Goal: Answer question/provide support: Share knowledge or assist other users

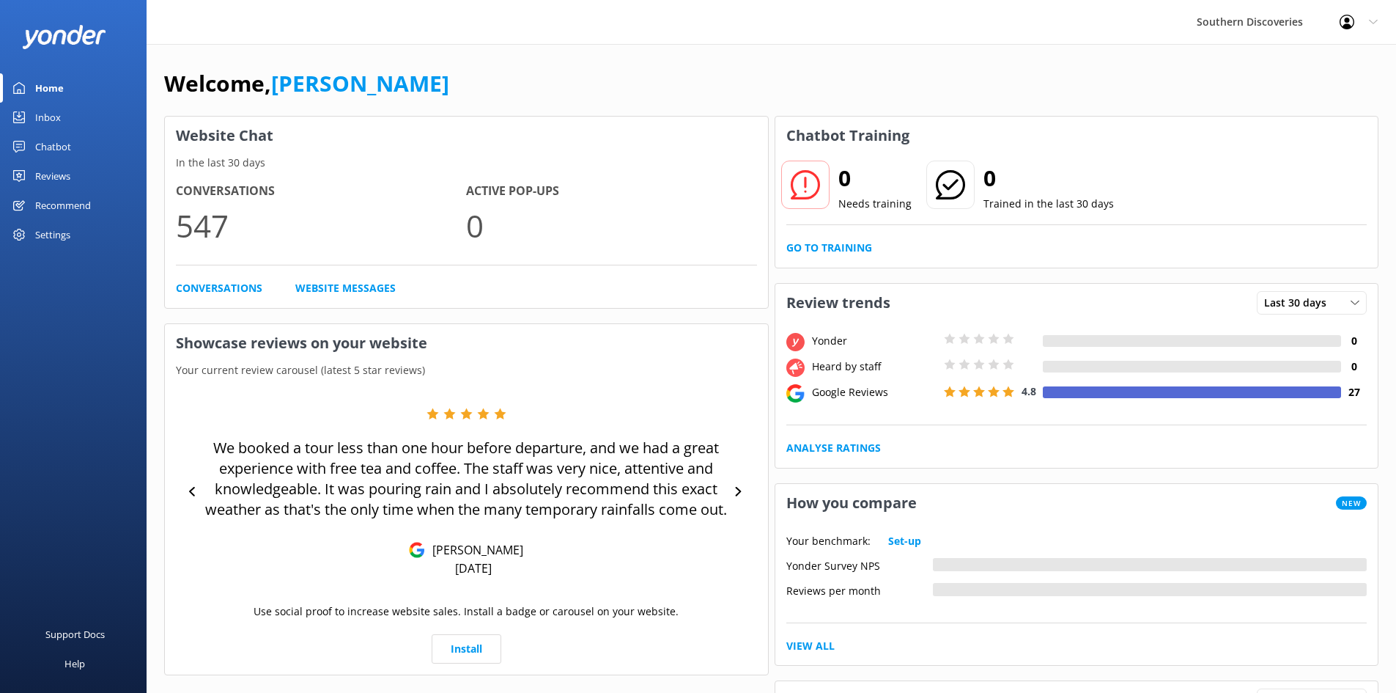
click at [38, 109] on div "Inbox" at bounding box center [48, 117] width 26 height 29
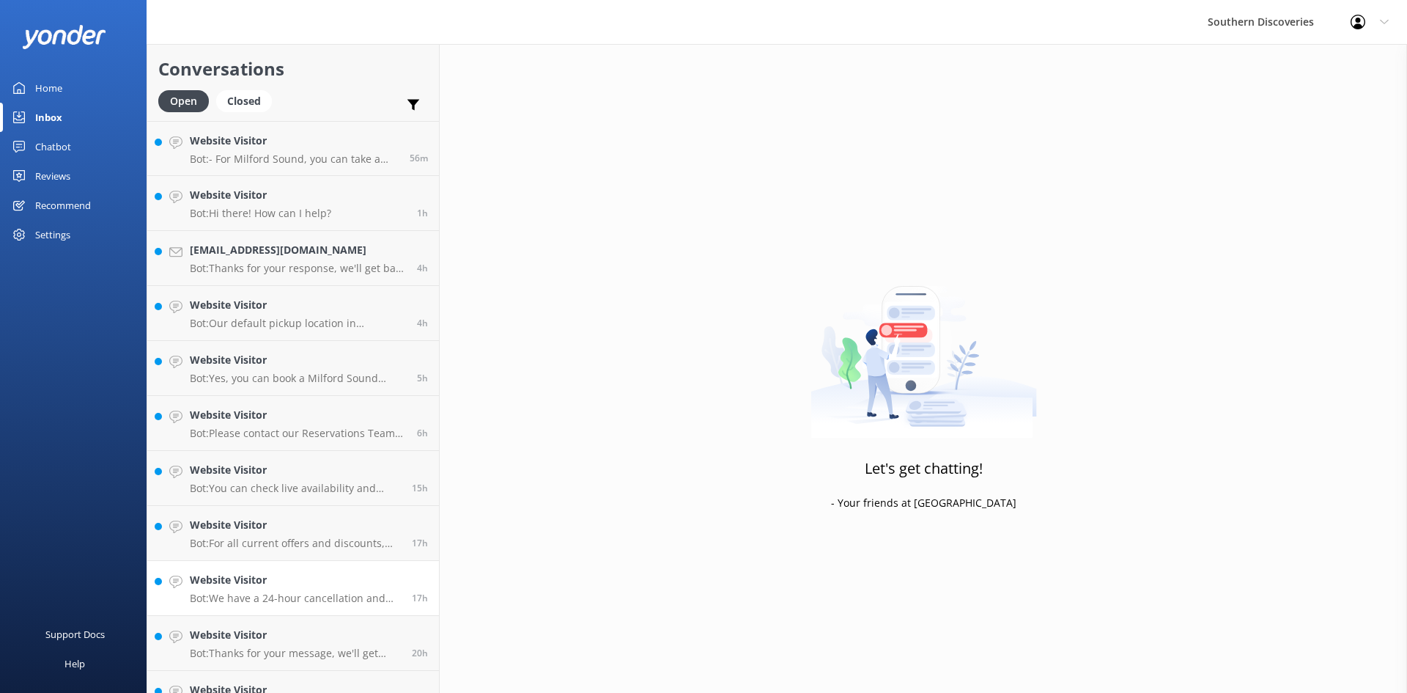
scroll to position [198, 0]
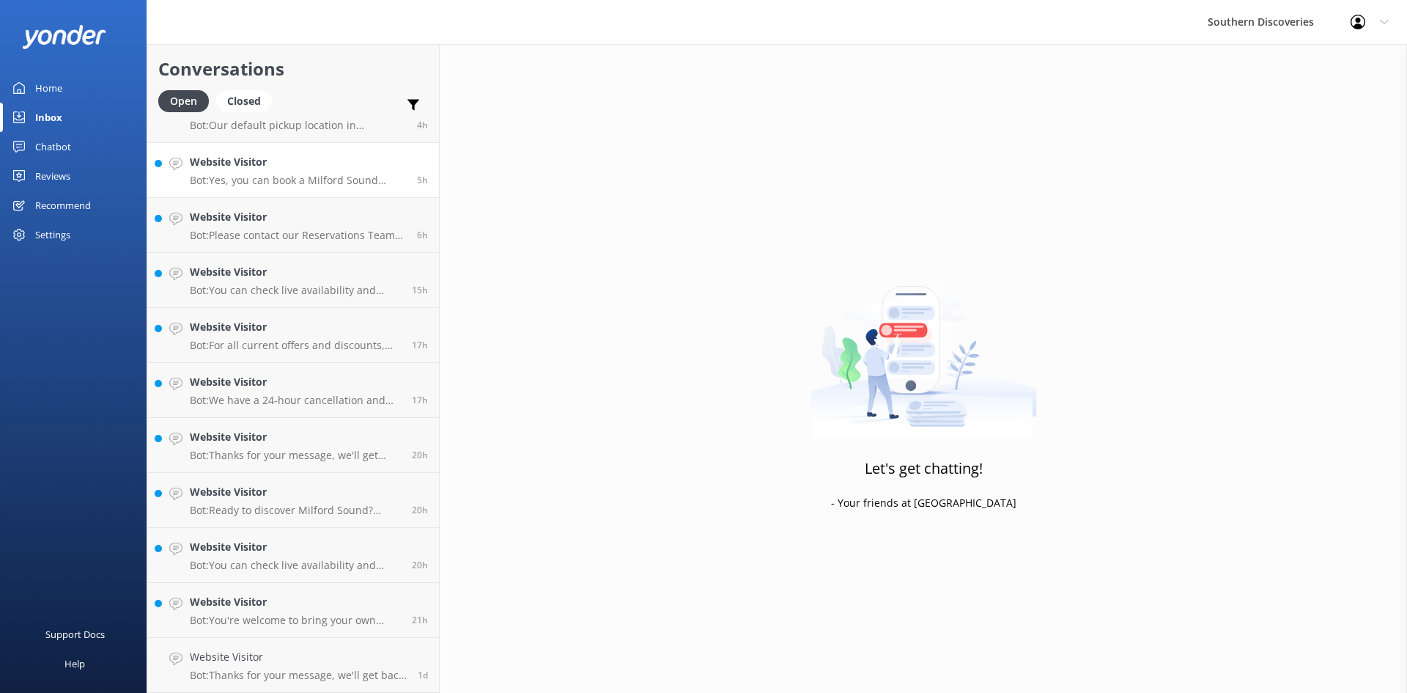
click at [254, 180] on p "Bot: Yes, you can book a Milford Sound Nature Cruise only. You can check live a…" at bounding box center [298, 180] width 216 height 13
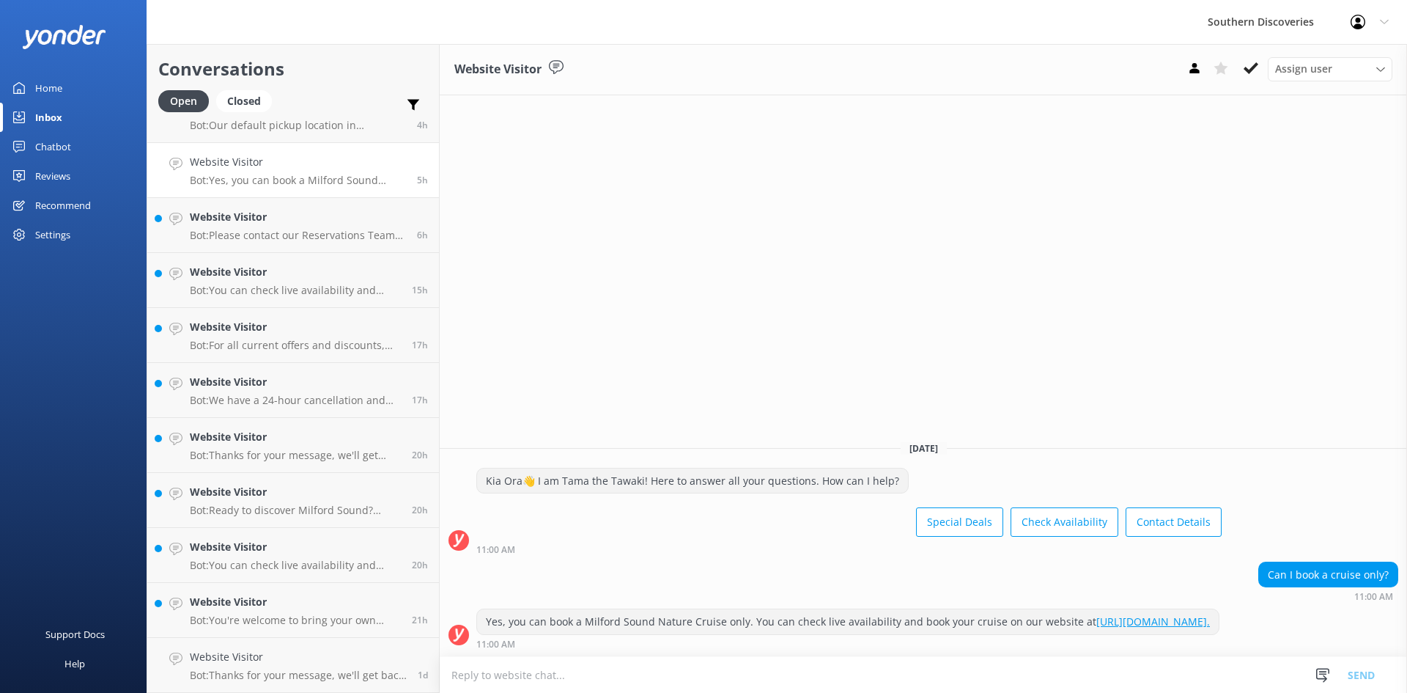
click at [1263, 69] on button at bounding box center [1251, 68] width 26 height 22
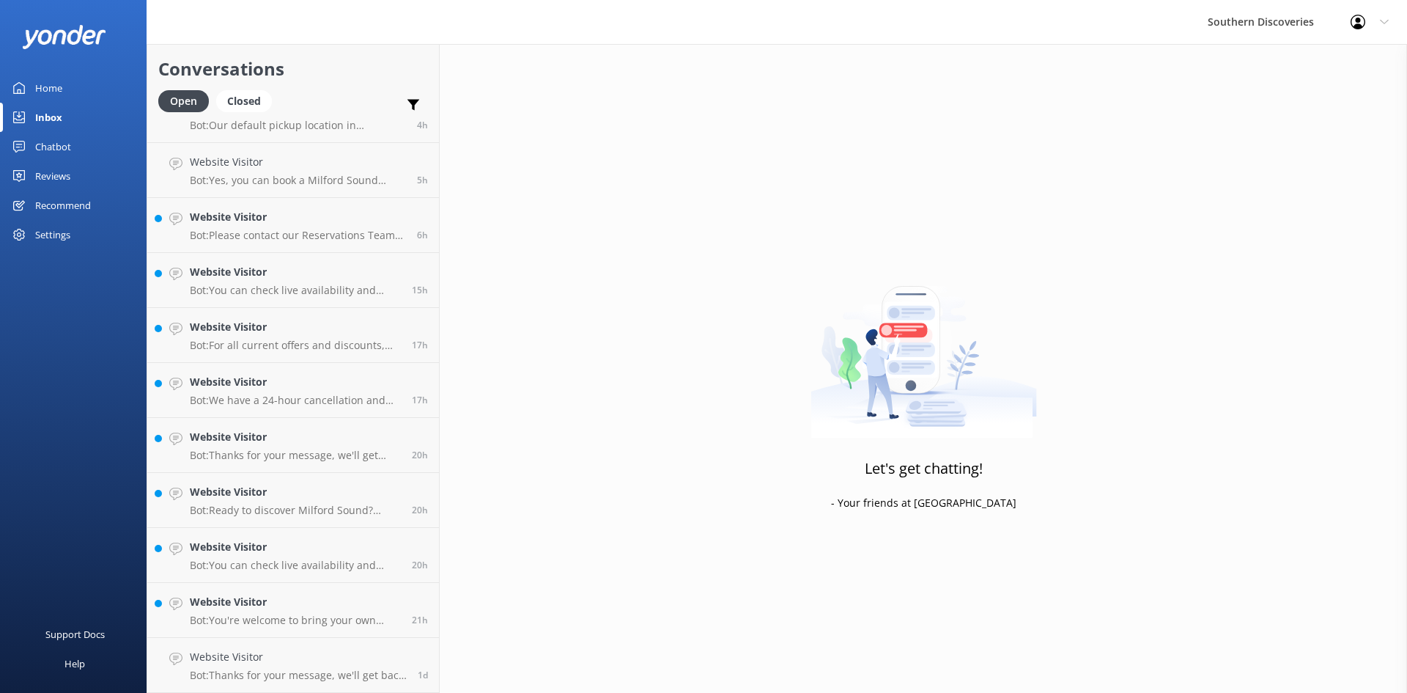
scroll to position [143, 0]
click at [356, 649] on h4 "Website Visitor" at bounding box center [298, 657] width 217 height 16
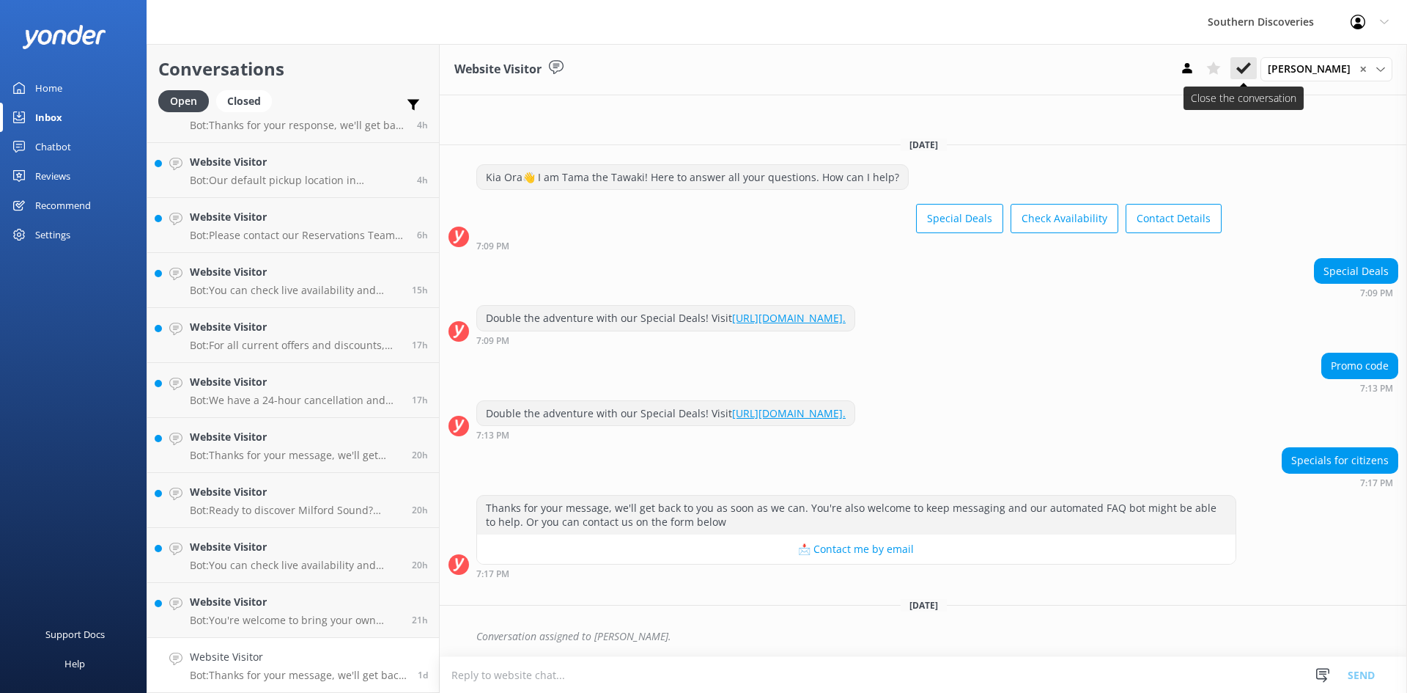
click at [1251, 71] on icon at bounding box center [1244, 68] width 15 height 15
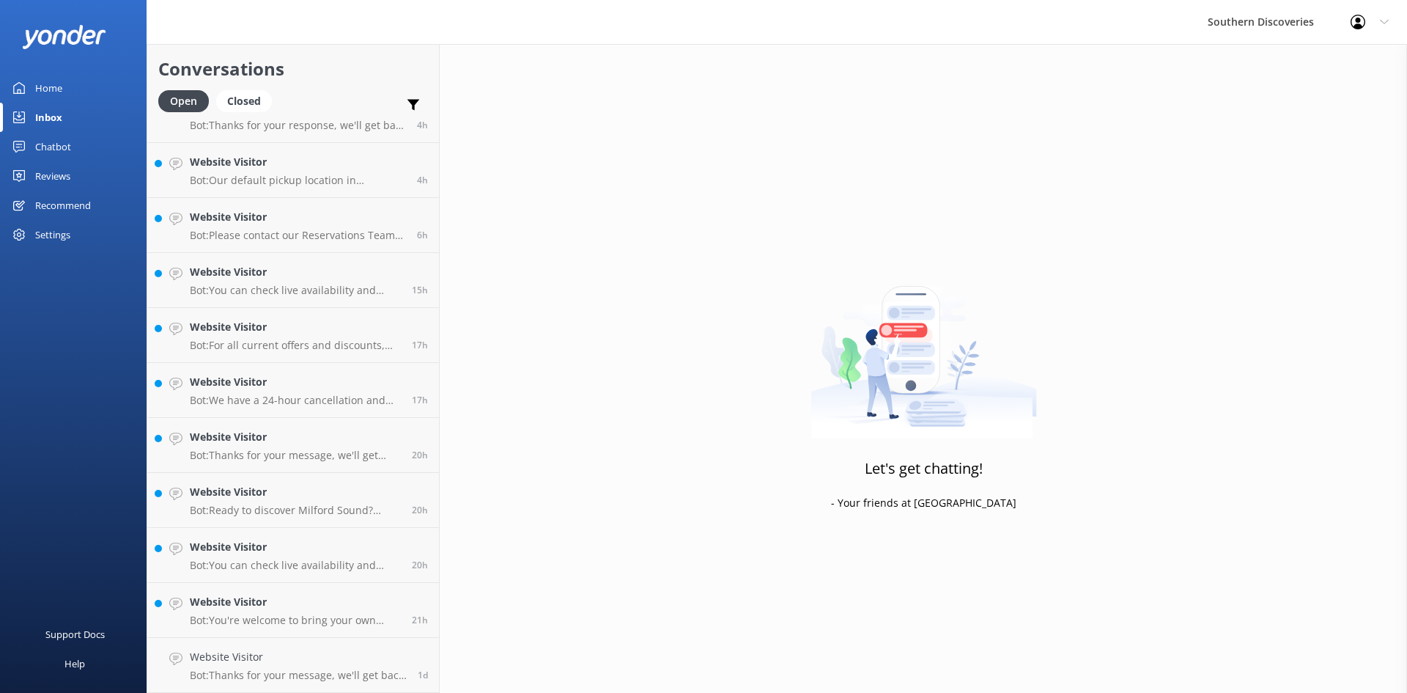
scroll to position [88, 0]
click at [344, 666] on div "Website Visitor Bot: You're welcome to bring your own packed lunch or snacks on…" at bounding box center [295, 665] width 211 height 32
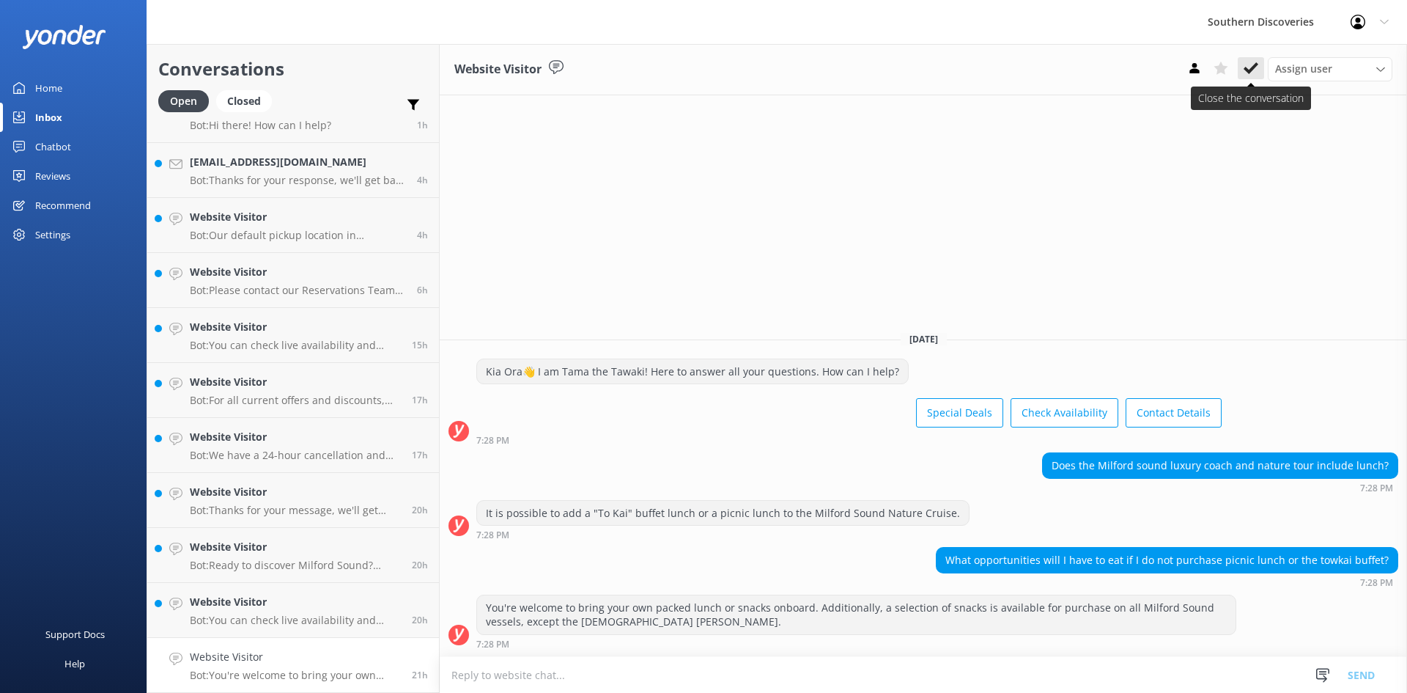
click at [1252, 67] on icon at bounding box center [1251, 68] width 15 height 15
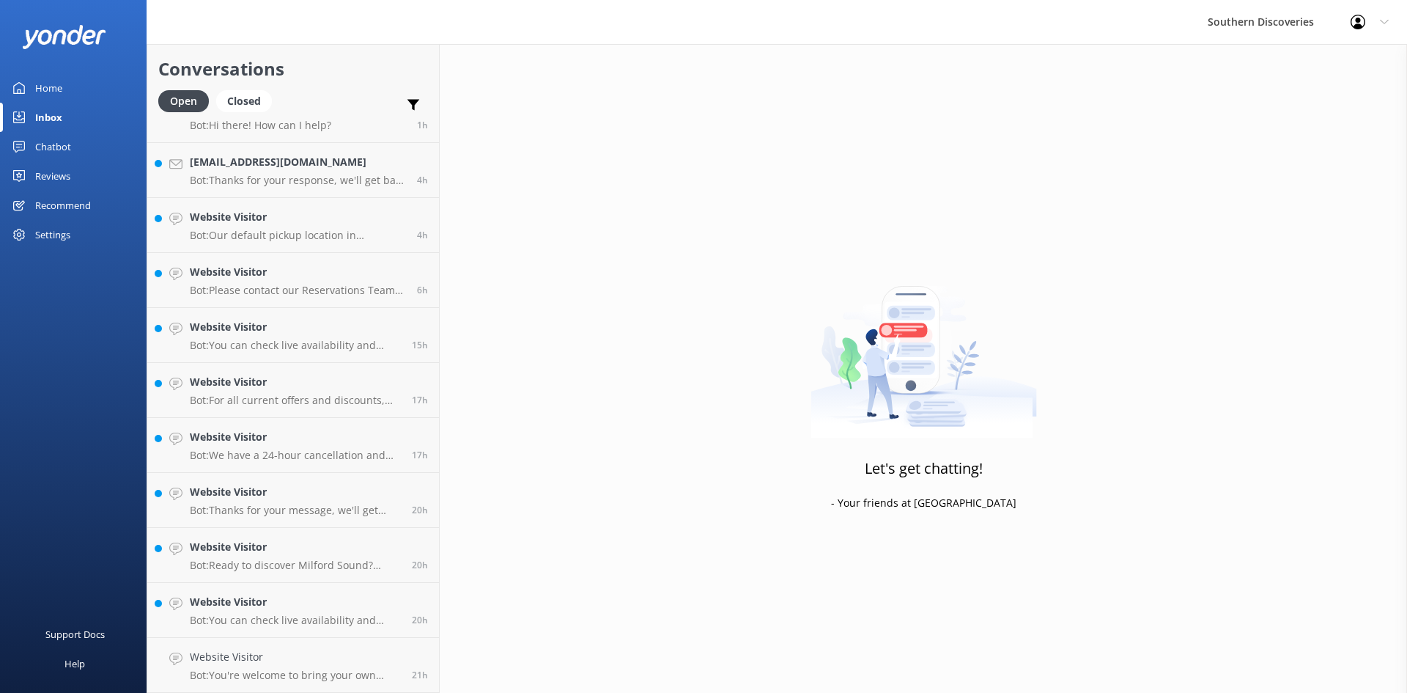
scroll to position [33, 0]
click at [312, 663] on h4 "Website Visitor" at bounding box center [295, 657] width 211 height 16
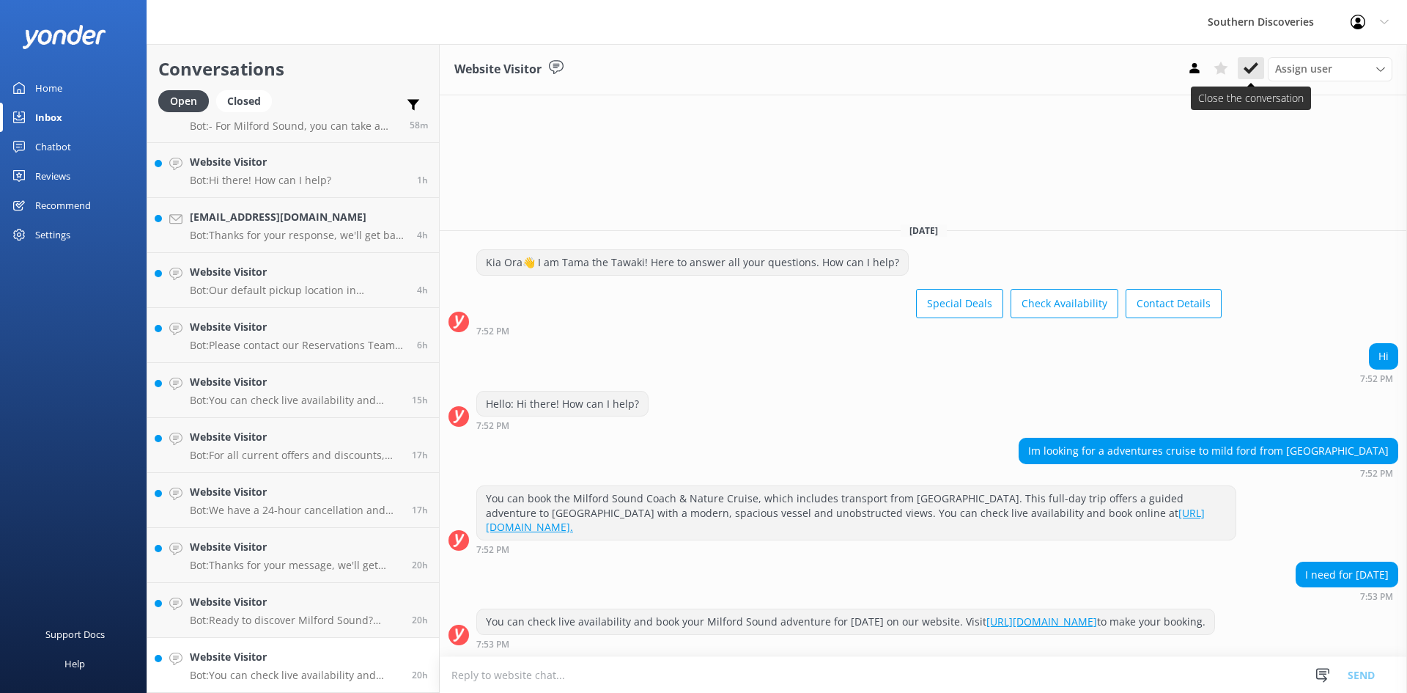
click at [1256, 73] on icon at bounding box center [1251, 68] width 15 height 15
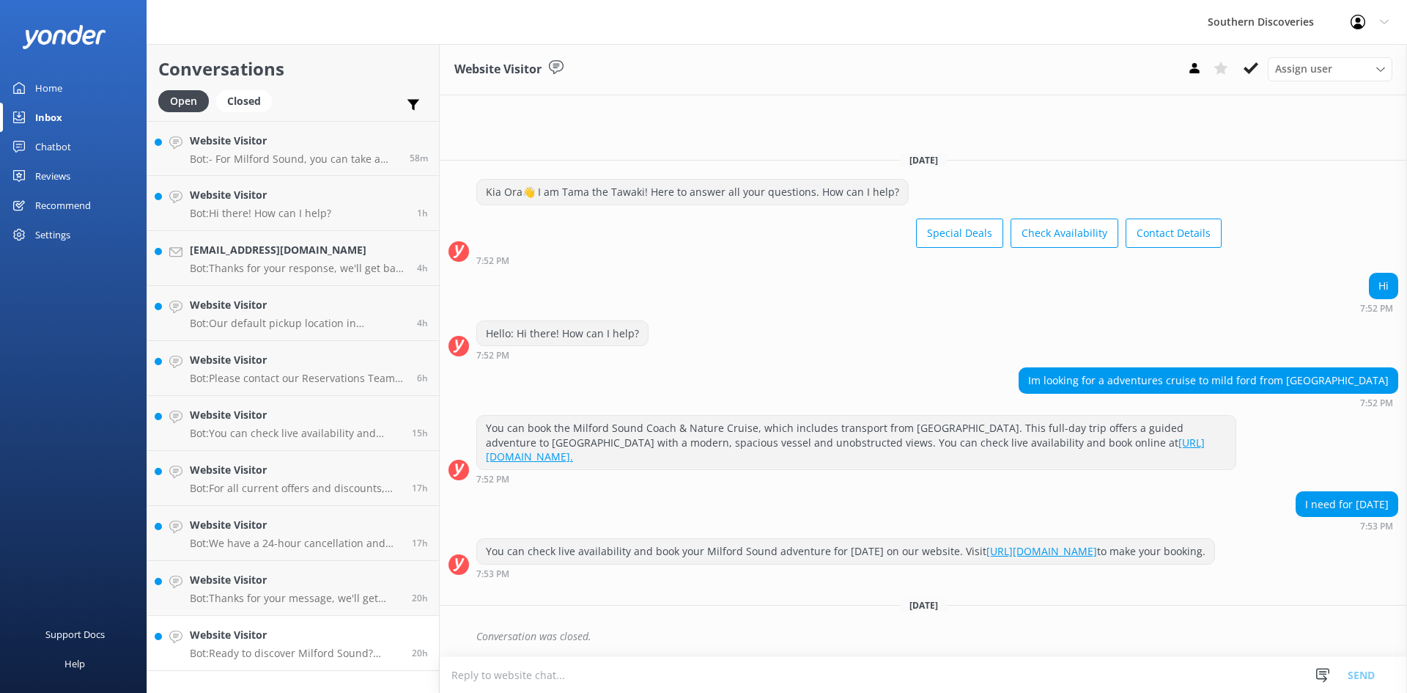
click at [273, 649] on p "Bot: Ready to discover Milford Sound? Check live availability and book your Mil…" at bounding box center [295, 653] width 211 height 13
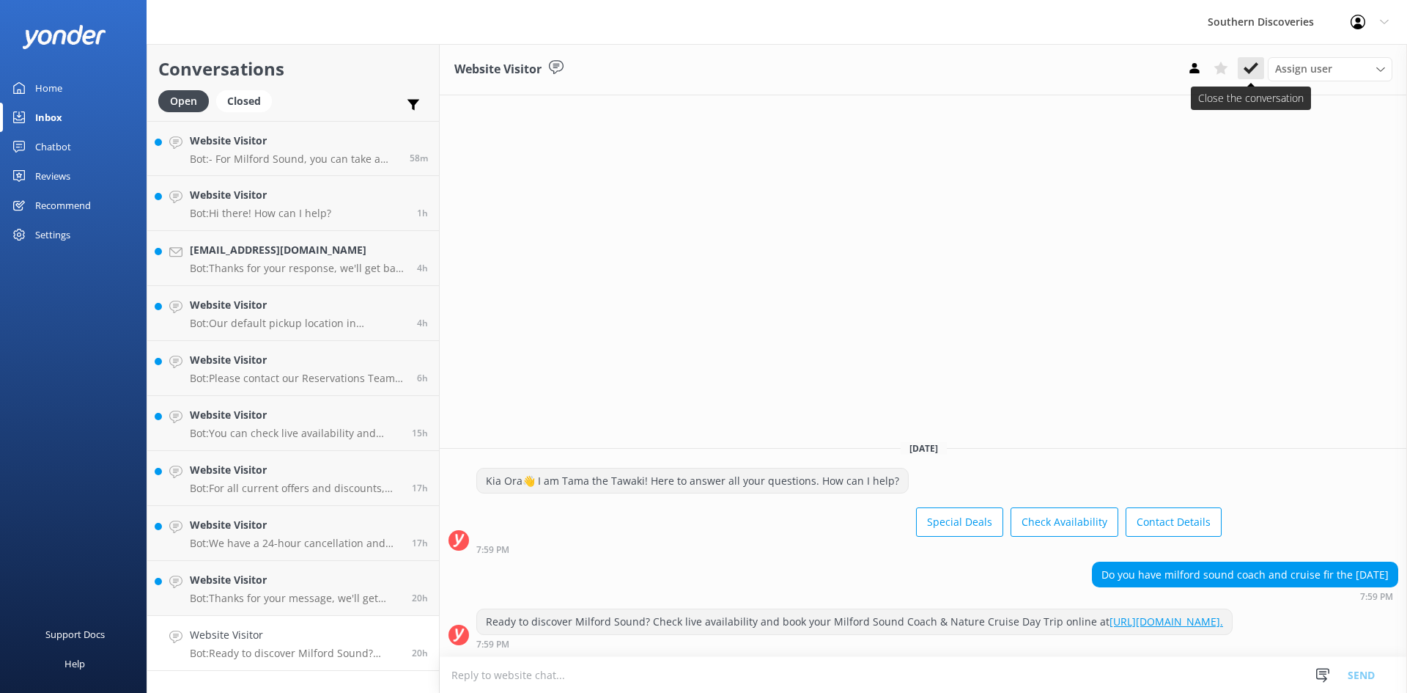
click at [1245, 67] on icon at bounding box center [1251, 68] width 15 height 15
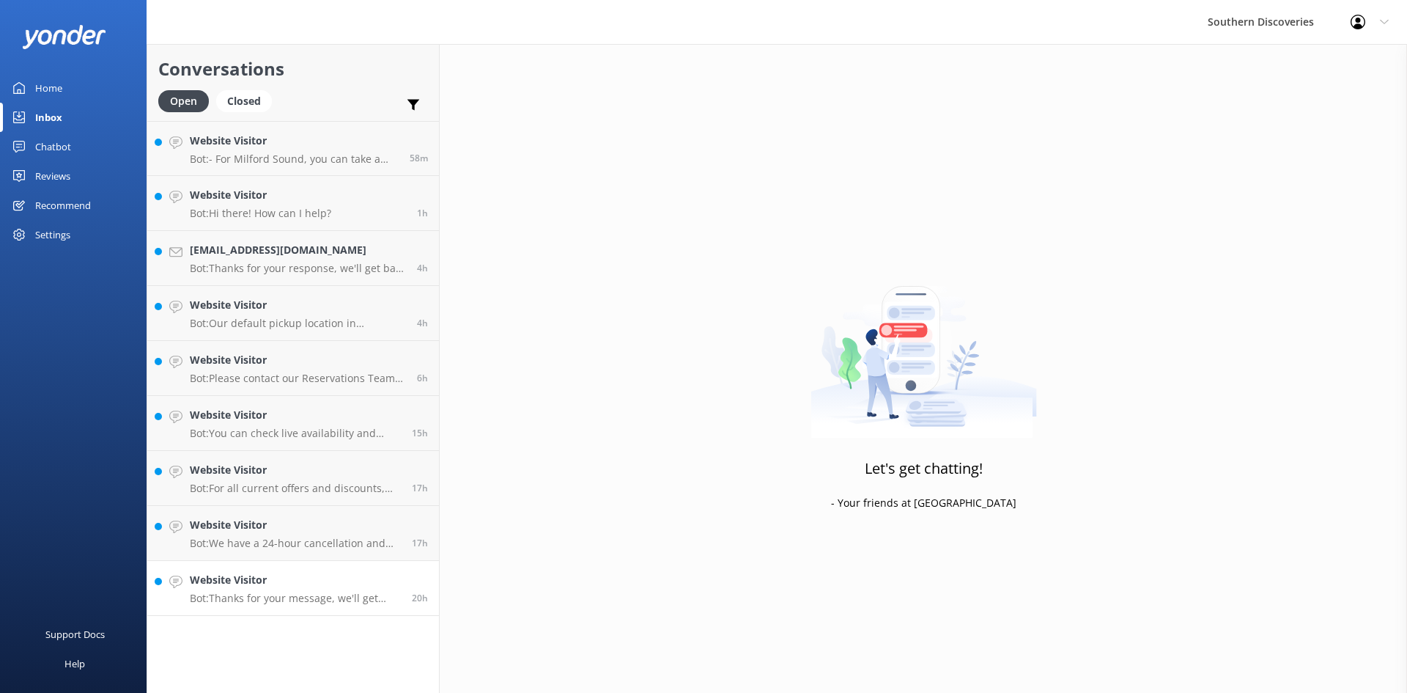
click at [397, 587] on h4 "Website Visitor" at bounding box center [295, 580] width 211 height 16
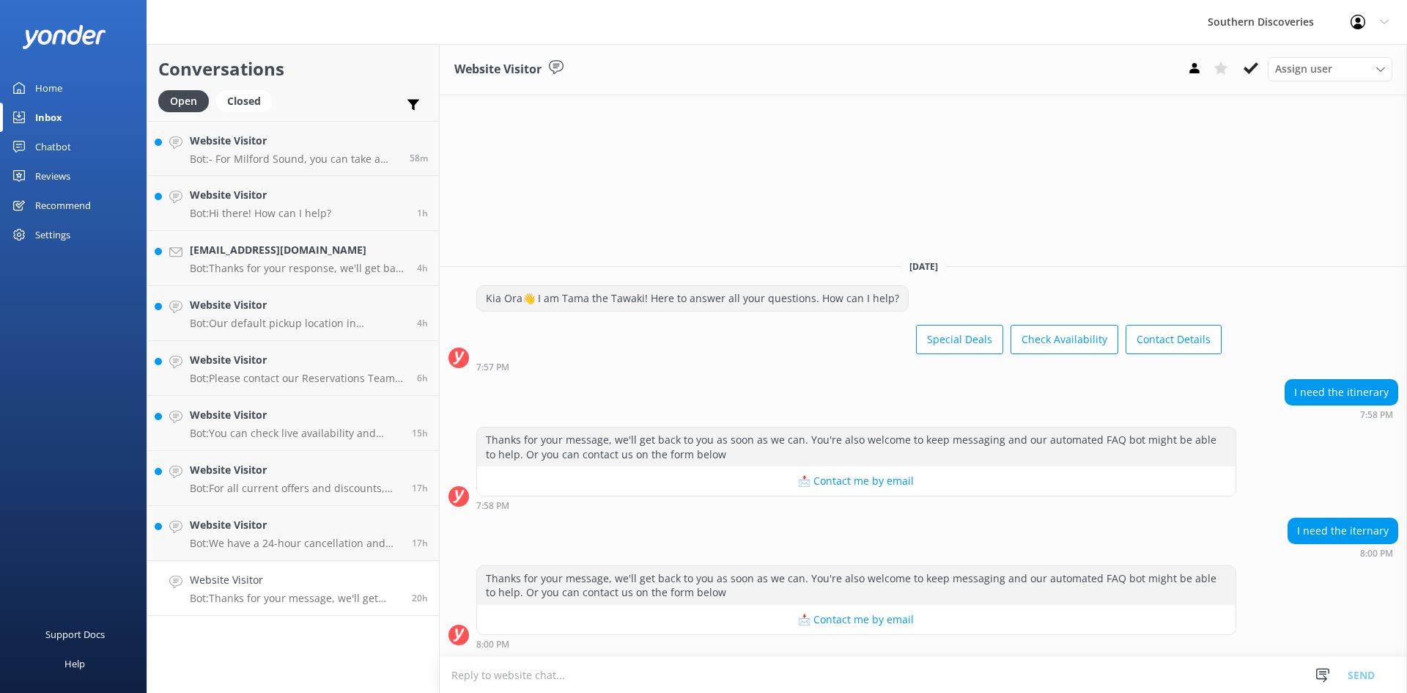
click at [1254, 70] on icon at bounding box center [1251, 68] width 15 height 15
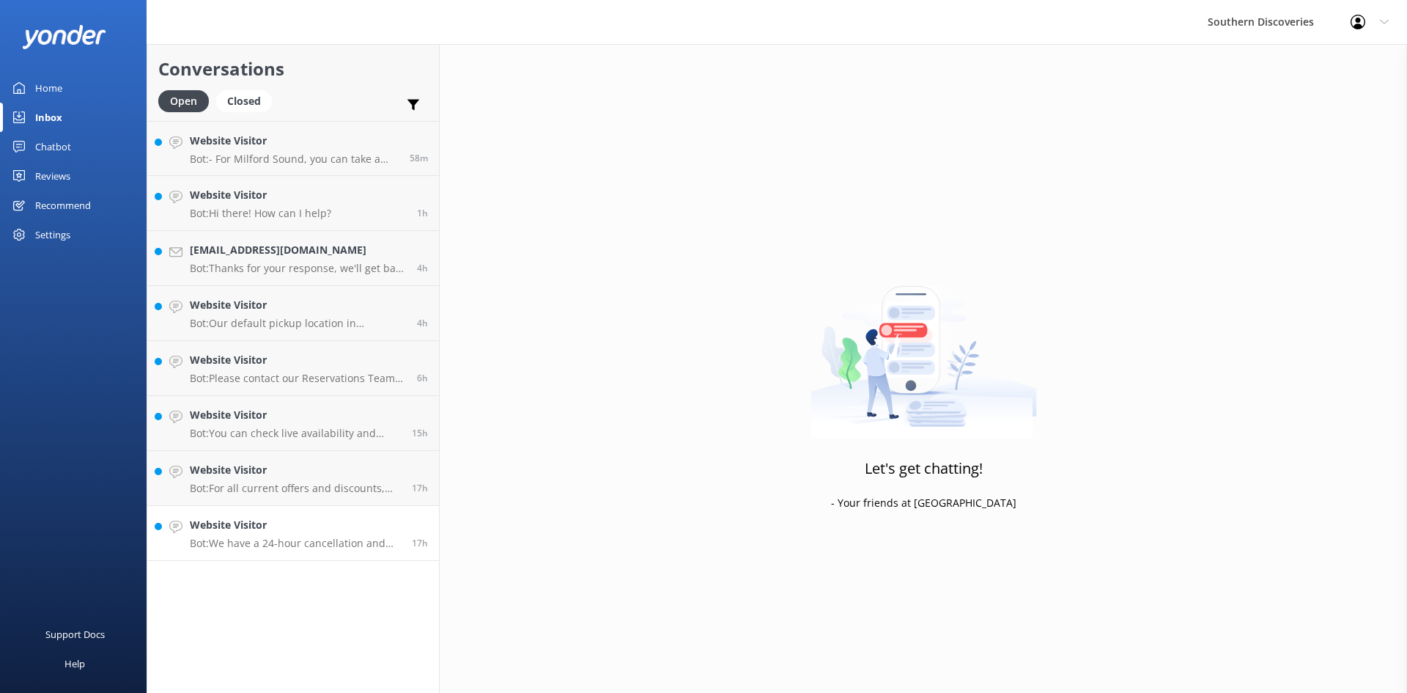
click at [405, 531] on div "17h" at bounding box center [414, 533] width 27 height 32
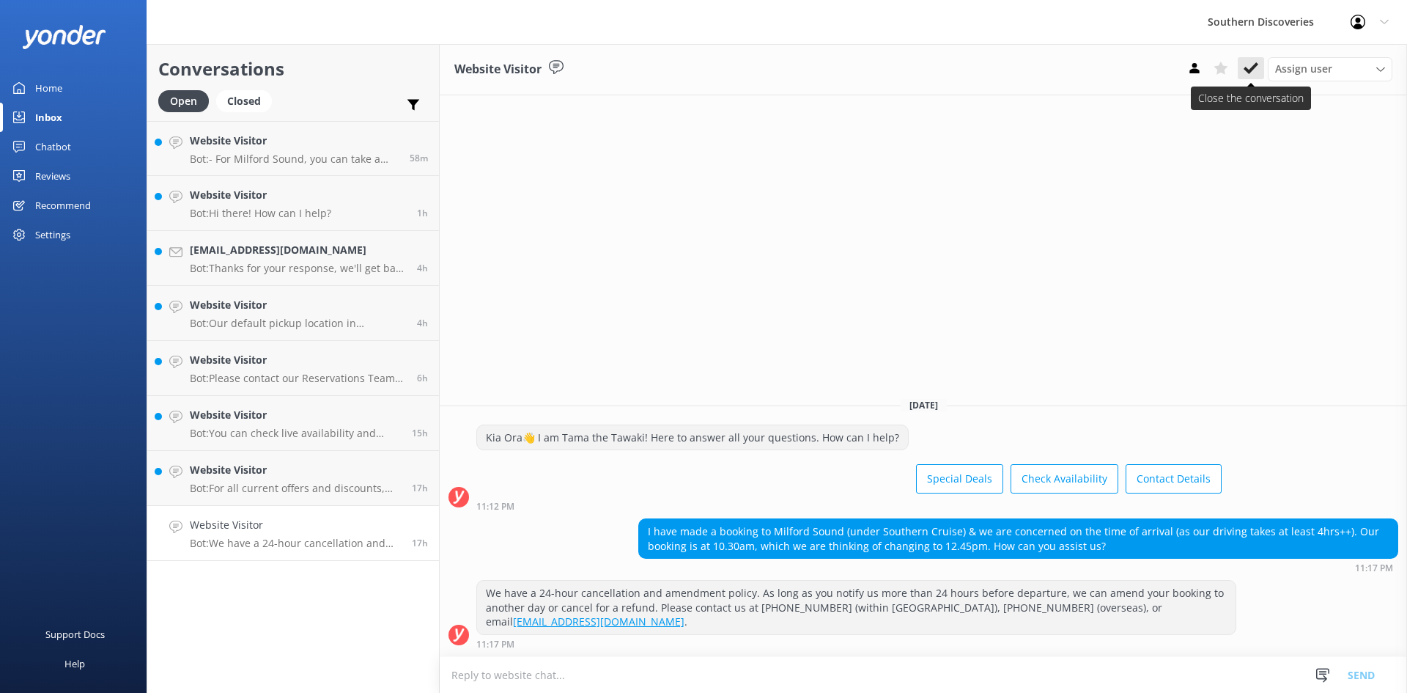
click at [1254, 72] on icon at bounding box center [1251, 68] width 15 height 15
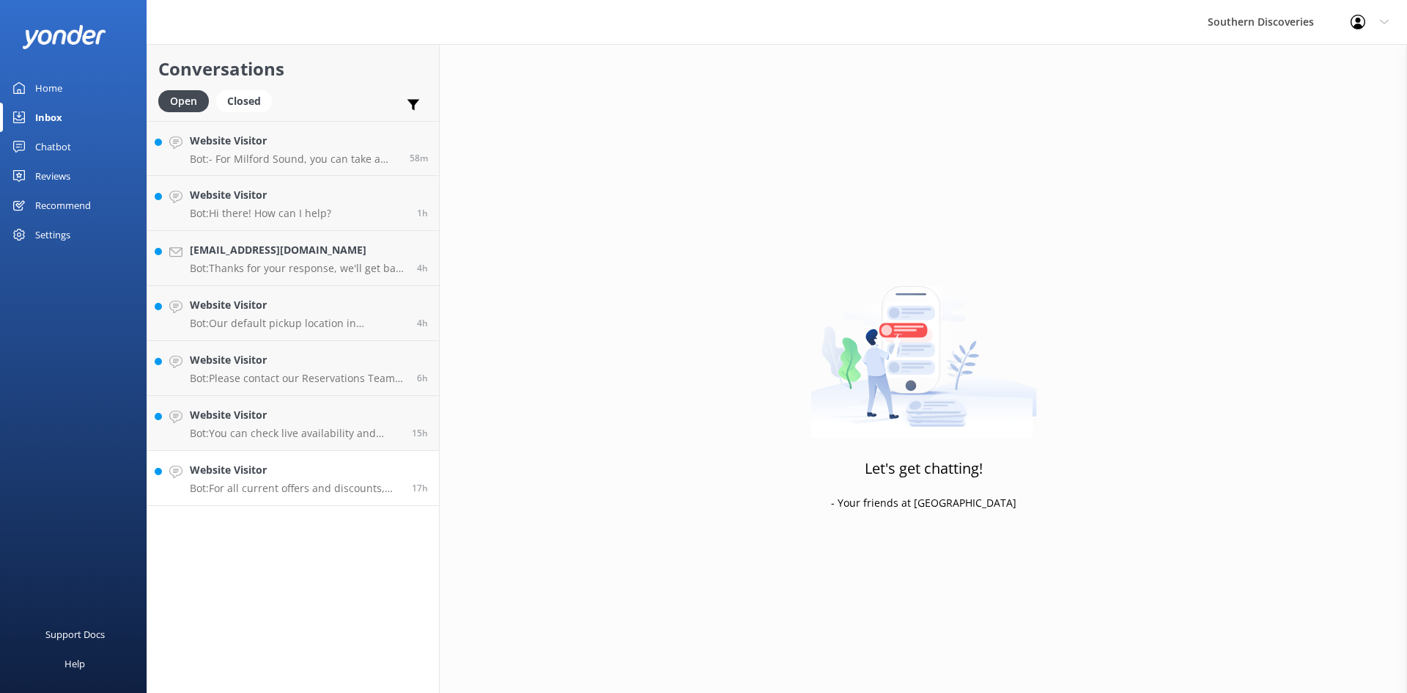
click at [345, 471] on h4 "Website Visitor" at bounding box center [295, 470] width 211 height 16
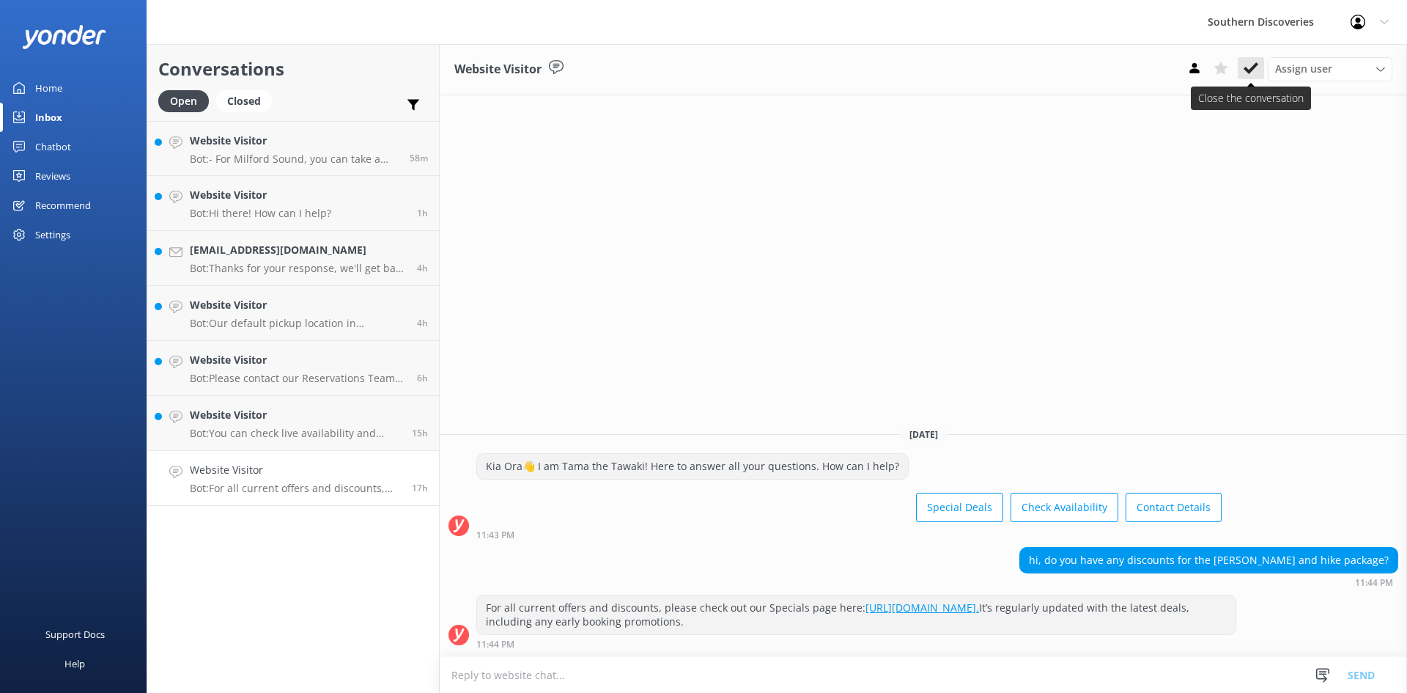
click at [1247, 65] on icon at bounding box center [1251, 68] width 15 height 15
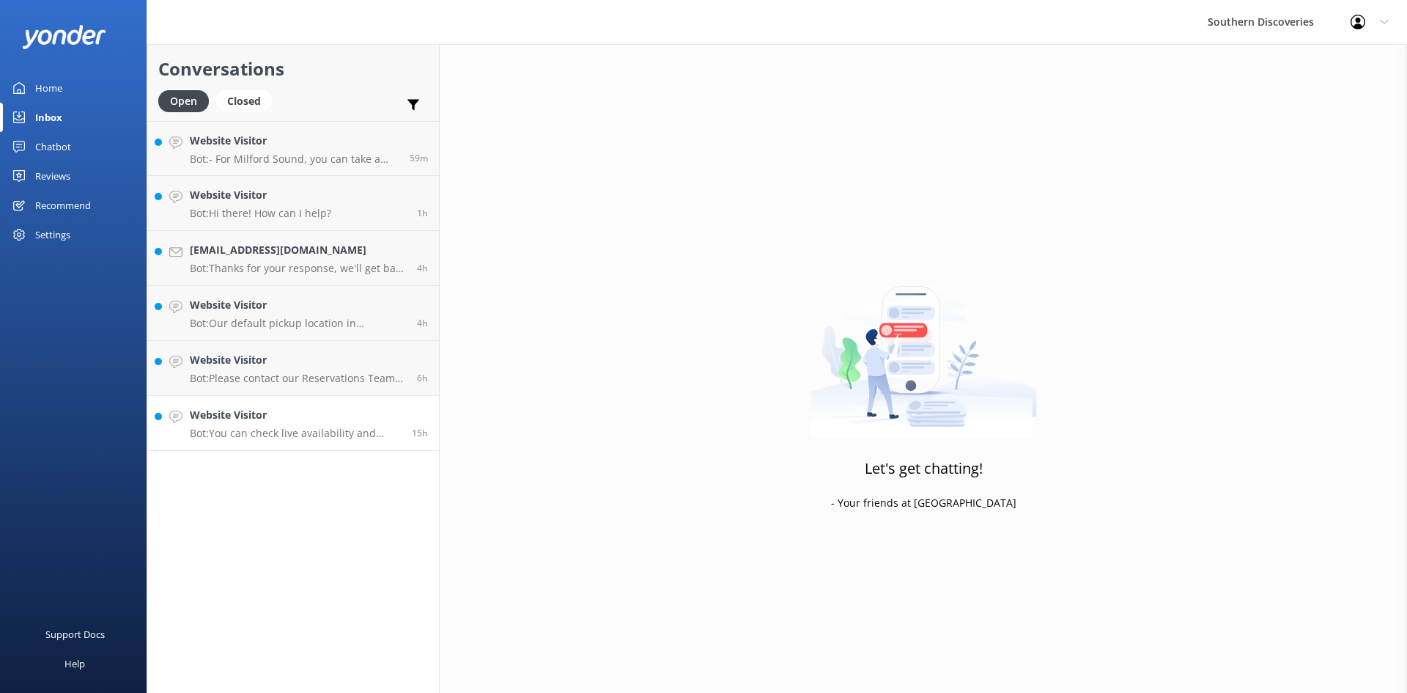
click at [394, 430] on p "Bot: You can check live availability and book your Milford Sound adventure, inc…" at bounding box center [295, 433] width 211 height 13
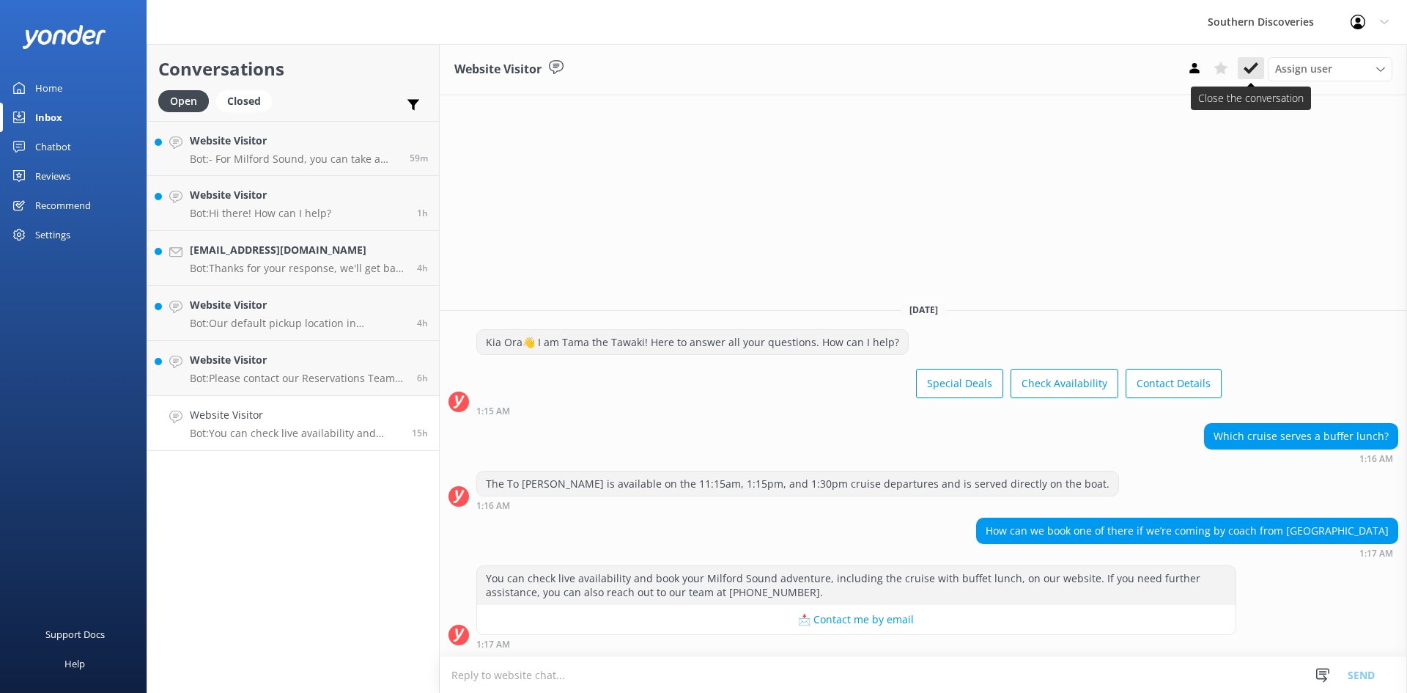
click at [1243, 68] on button at bounding box center [1251, 68] width 26 height 22
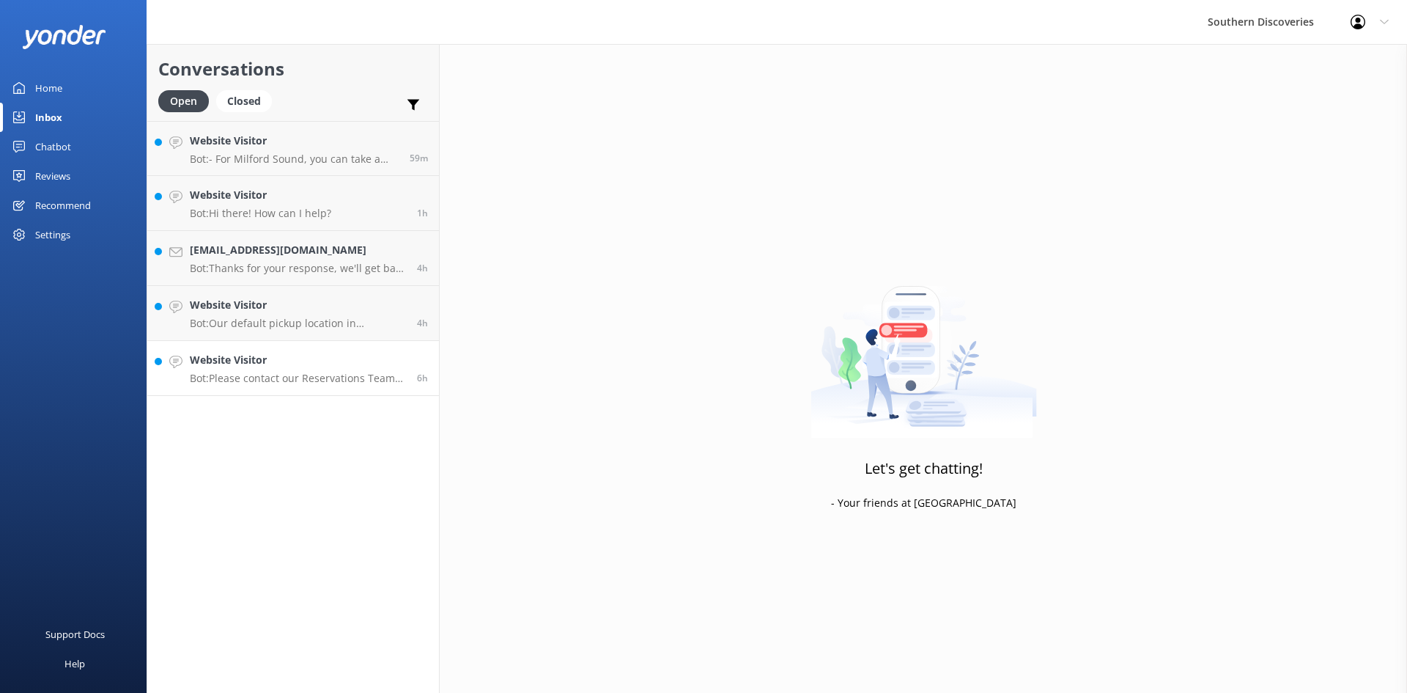
click at [361, 382] on p "Bot: Please contact our Reservations Team at 0800 264 536 or if you’re calling …" at bounding box center [298, 378] width 216 height 13
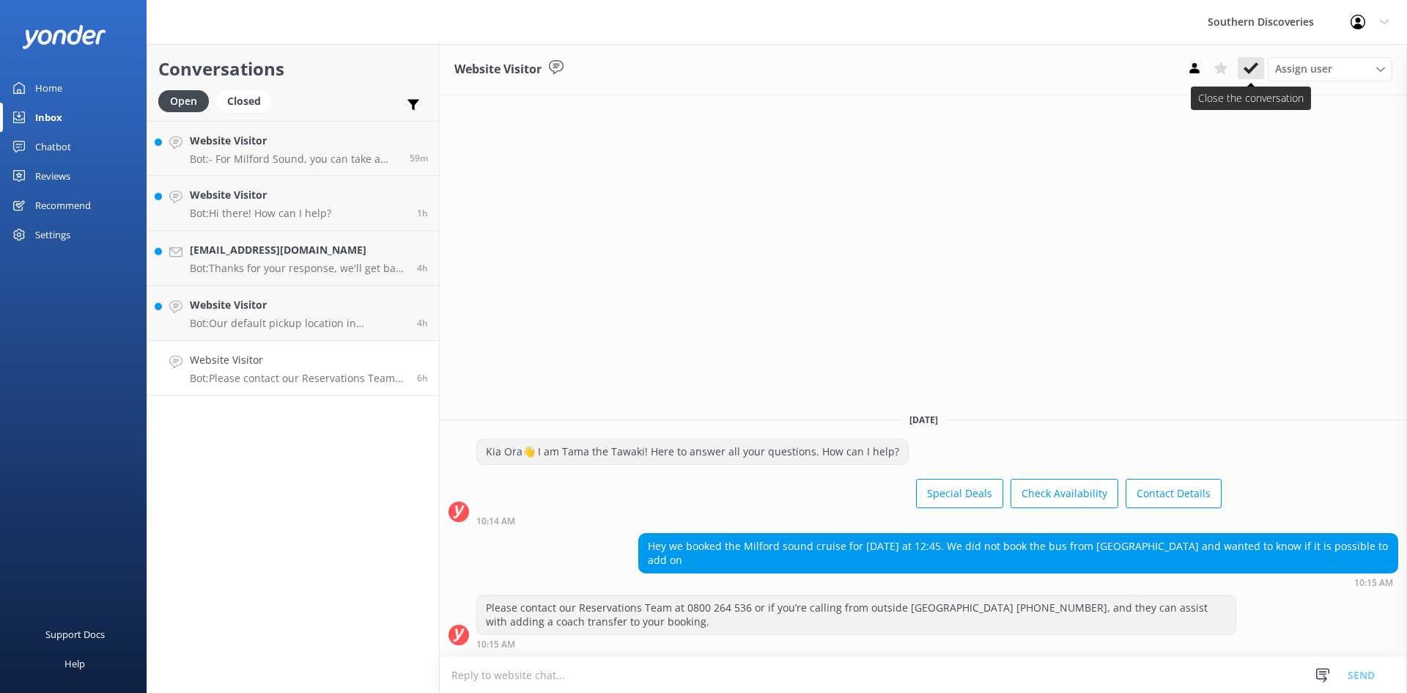
click at [1253, 58] on button at bounding box center [1251, 68] width 26 height 22
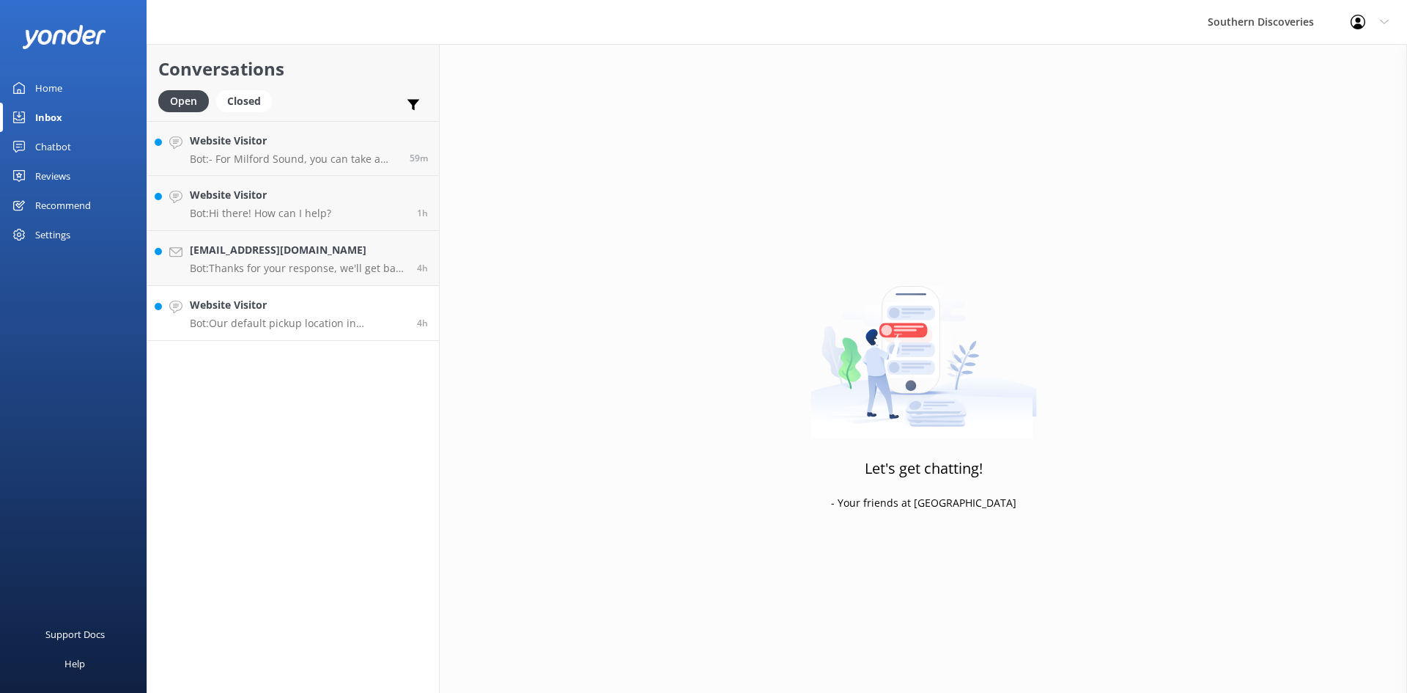
click at [375, 317] on p "Bot: Our default pickup location in Queenstown is 110 Beach Street, Queenstown.…" at bounding box center [298, 323] width 216 height 13
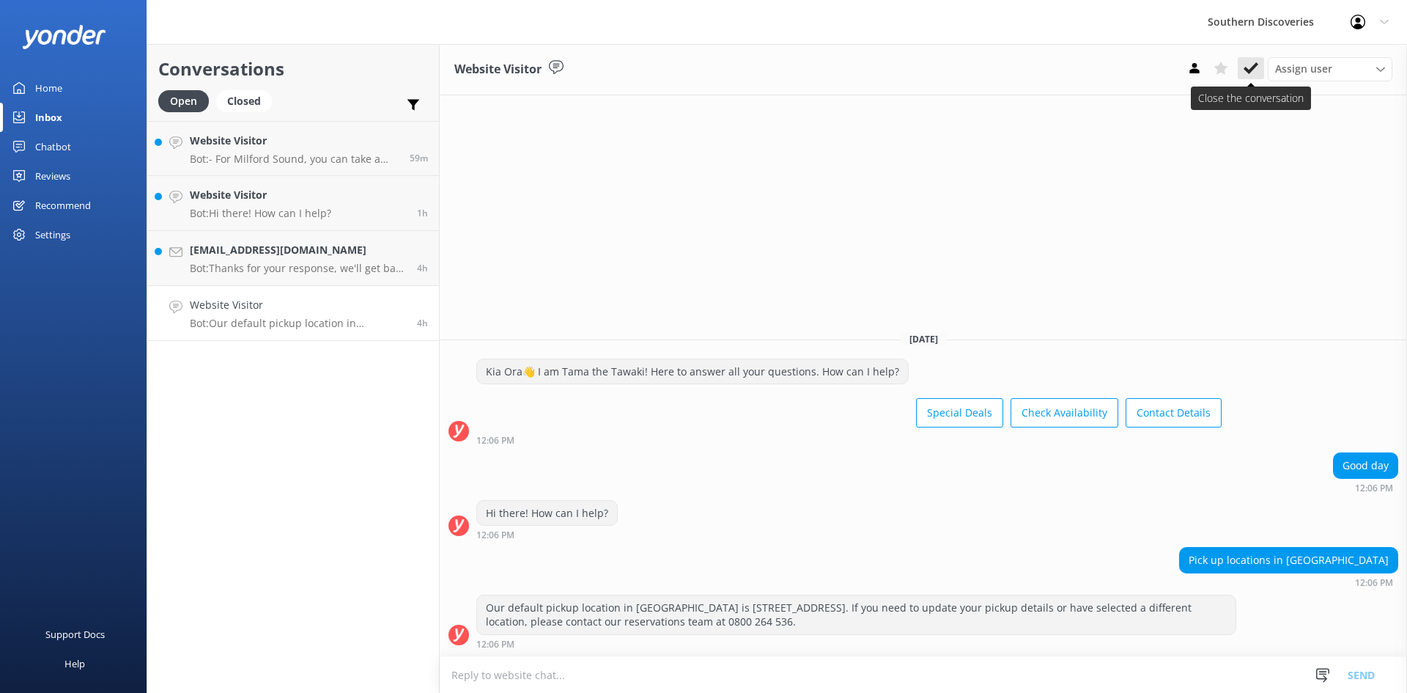
click at [1259, 64] on button at bounding box center [1251, 68] width 26 height 22
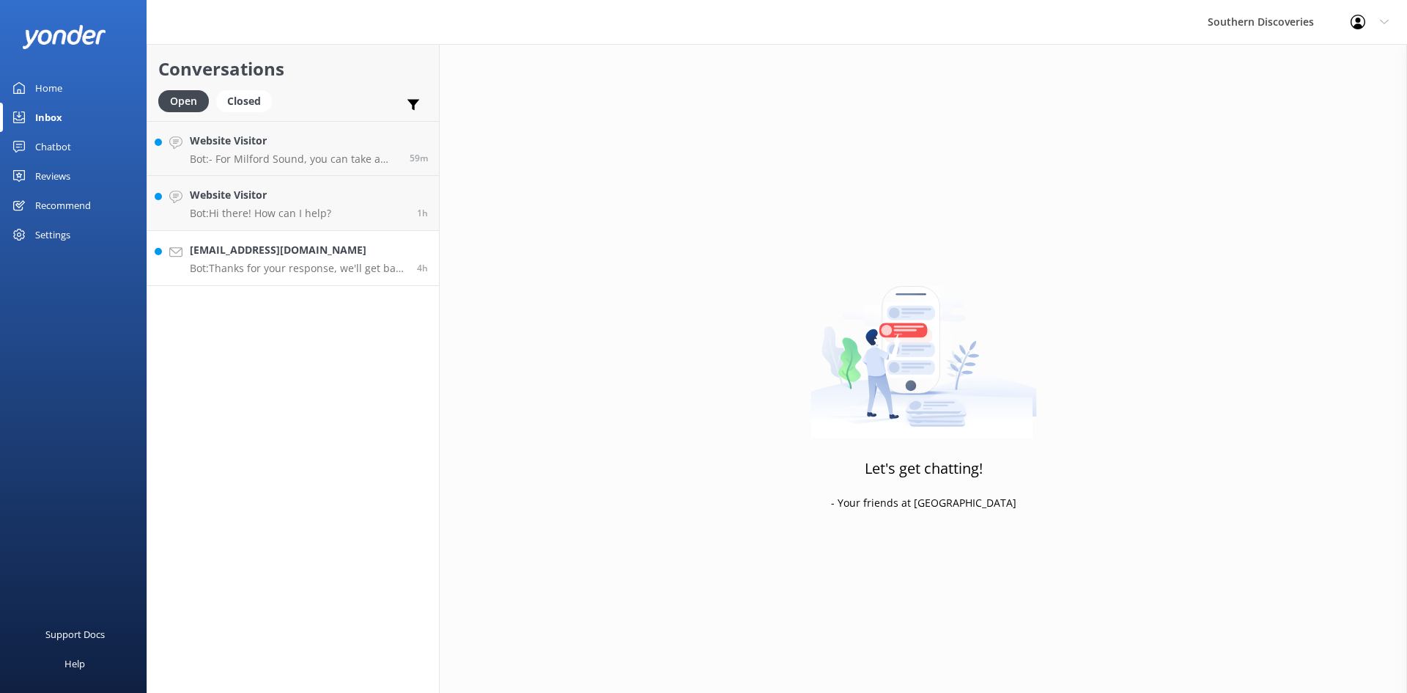
click at [345, 265] on p "Bot: Thanks for your response, we'll get back to you as soon as we can during o…" at bounding box center [298, 268] width 216 height 13
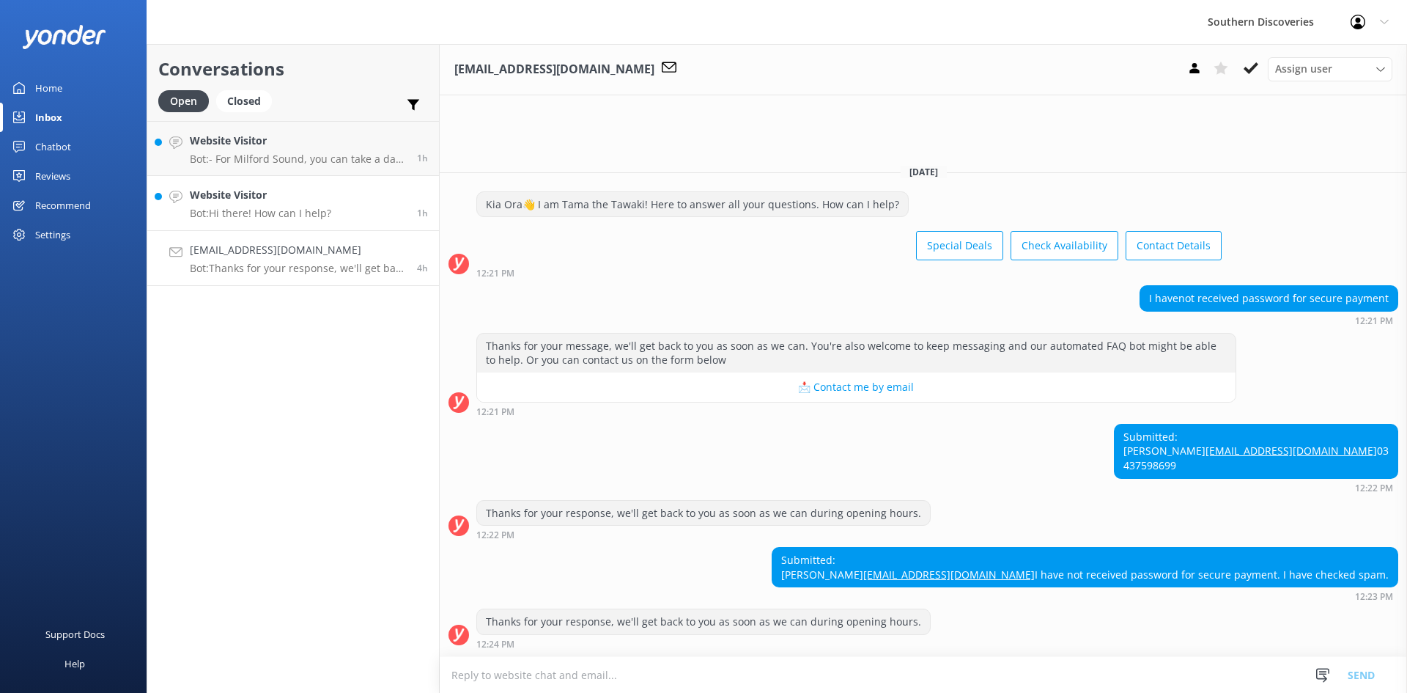
click at [318, 216] on p "Bot: Hi there! How can I help?" at bounding box center [260, 213] width 141 height 13
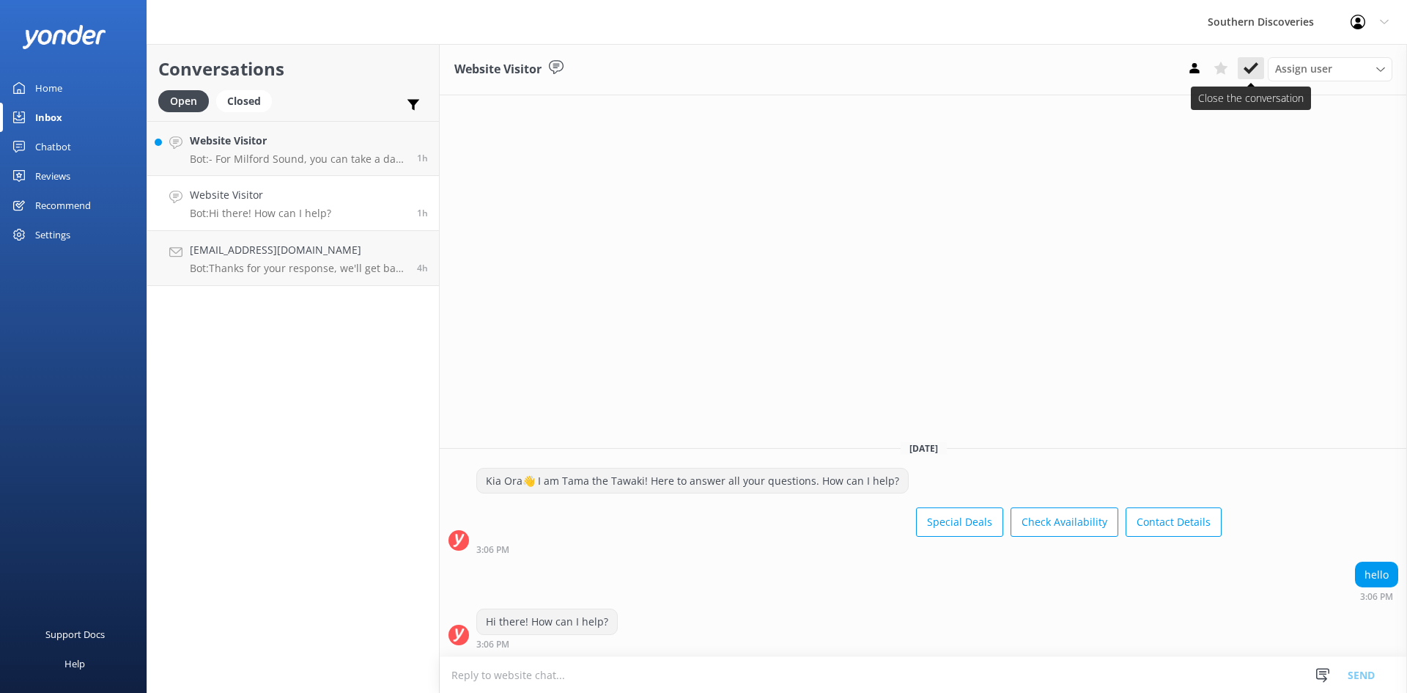
click at [1245, 68] on use at bounding box center [1251, 68] width 15 height 12
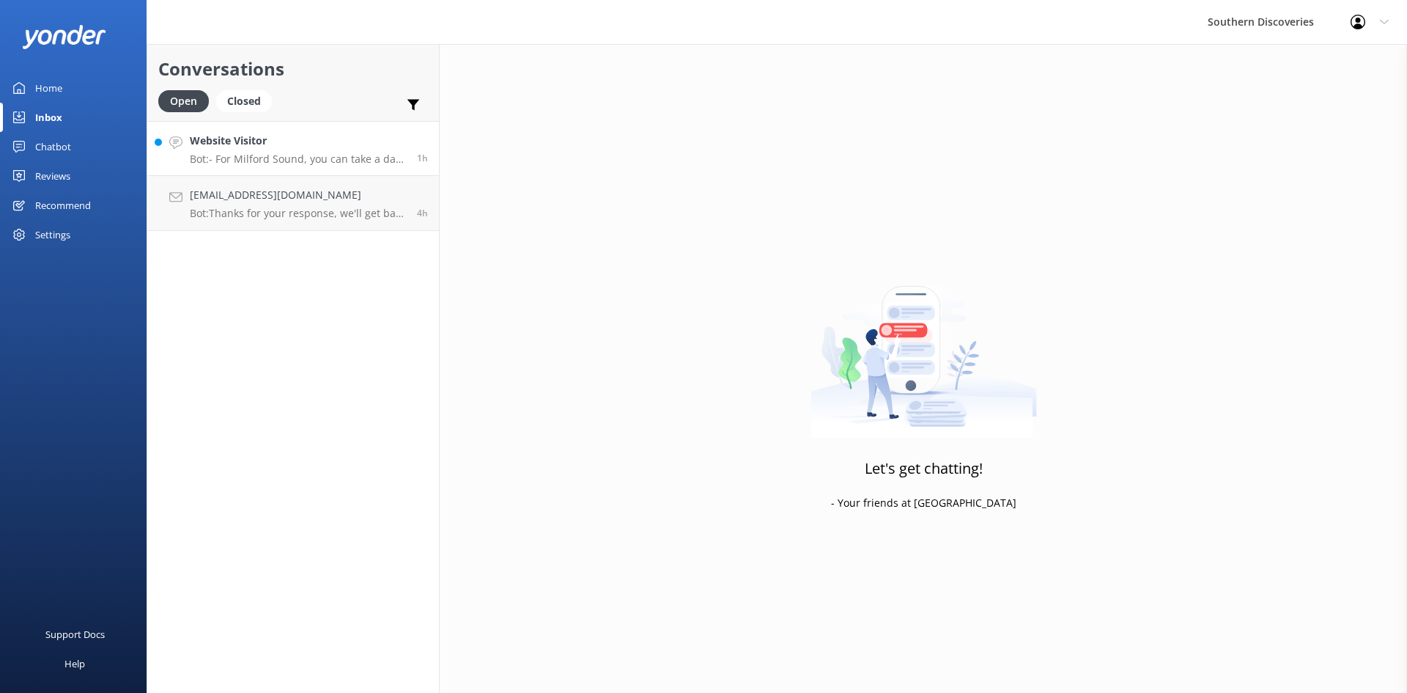
click at [358, 150] on div "Website Visitor Bot: - For Milford Sound, you can take a day trip that includes…" at bounding box center [298, 149] width 216 height 32
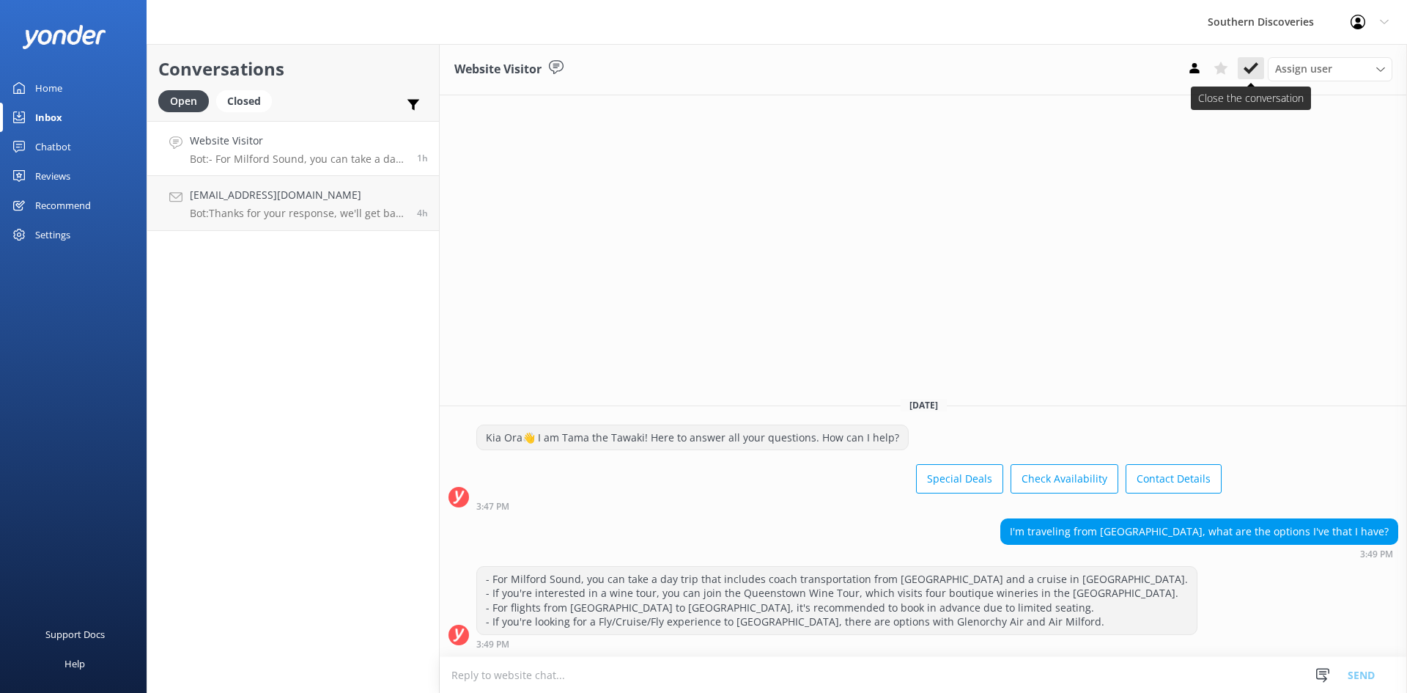
click at [1251, 64] on icon at bounding box center [1251, 68] width 15 height 15
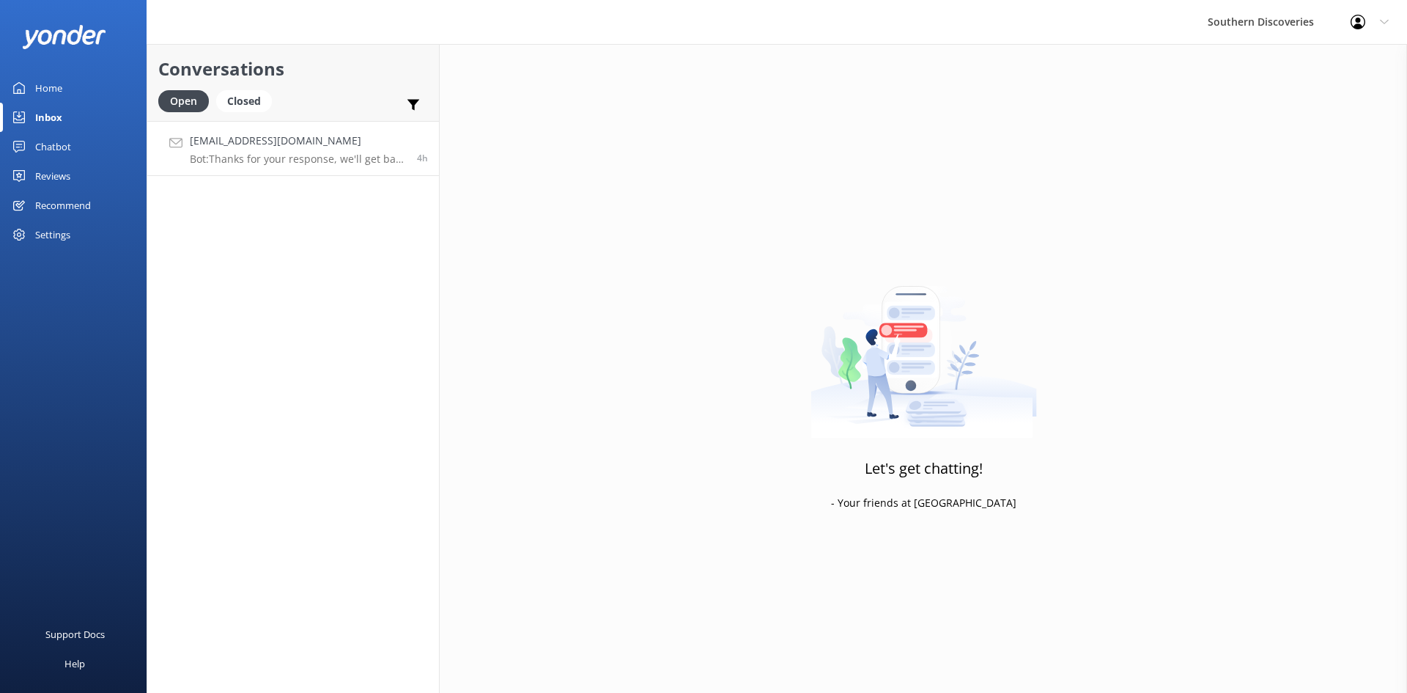
click at [336, 158] on p "Bot: Thanks for your response, we'll get back to you as soon as we can during o…" at bounding box center [298, 158] width 216 height 13
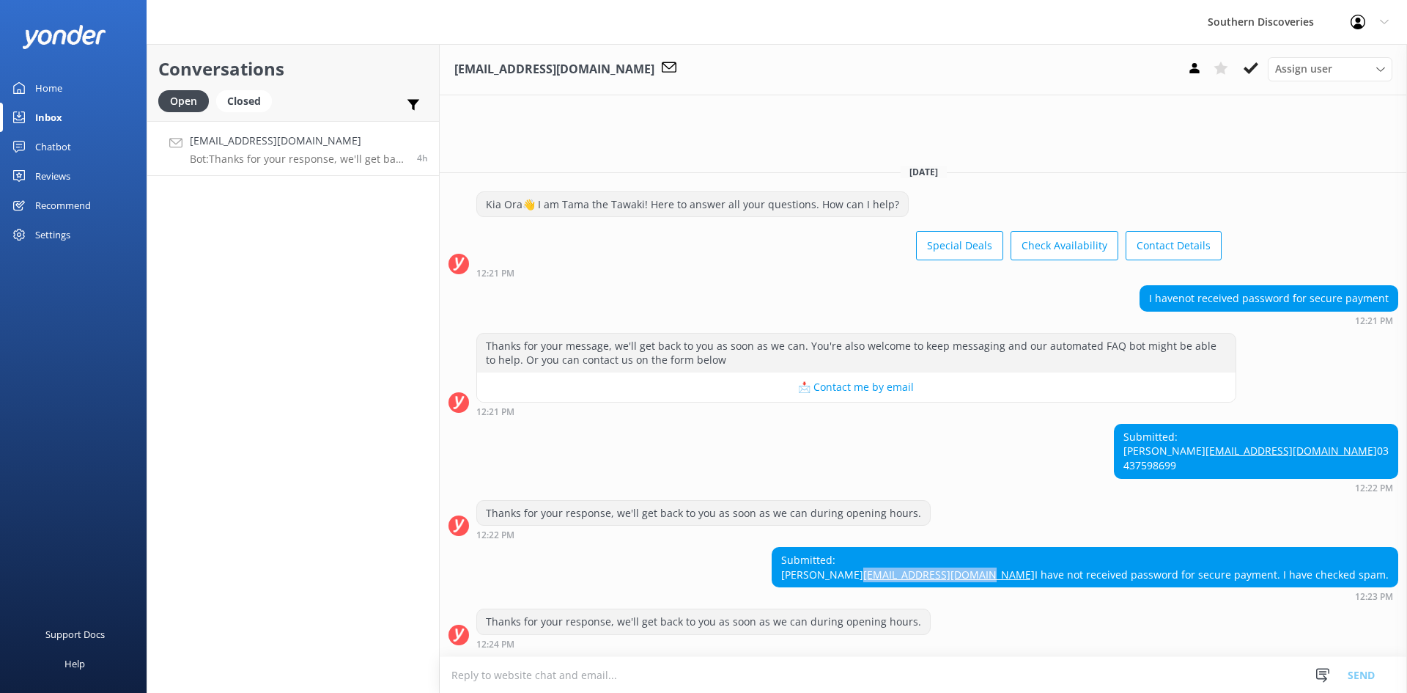
drag, startPoint x: 1204, startPoint y: 563, endPoint x: 1037, endPoint y: 559, distance: 167.2
click at [1037, 559] on div "Submitted: Lyn lynmaree2730@gmail.com I have not received password for secure p…" at bounding box center [1085, 567] width 625 height 39
copy link "[EMAIL_ADDRESS][DOMAIN_NAME]"
click at [1253, 69] on use at bounding box center [1251, 68] width 15 height 12
